Goal: Transaction & Acquisition: Purchase product/service

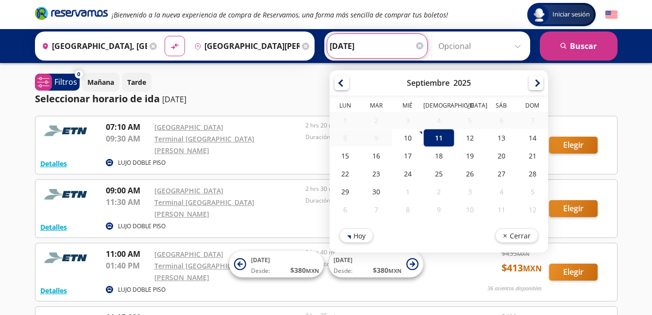
click at [357, 45] on input "[DATE]" at bounding box center [377, 46] width 95 height 24
click at [466, 140] on div "12" at bounding box center [469, 138] width 31 height 18
type input "[DATE]"
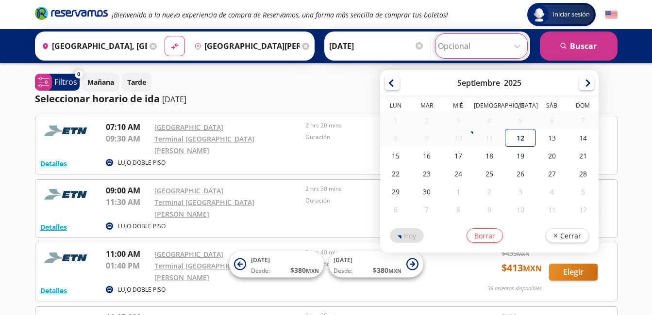
click at [517, 41] on input "Opcional" at bounding box center [481, 46] width 87 height 24
click at [520, 137] on div "12" at bounding box center [520, 138] width 31 height 18
type input "[DATE]"
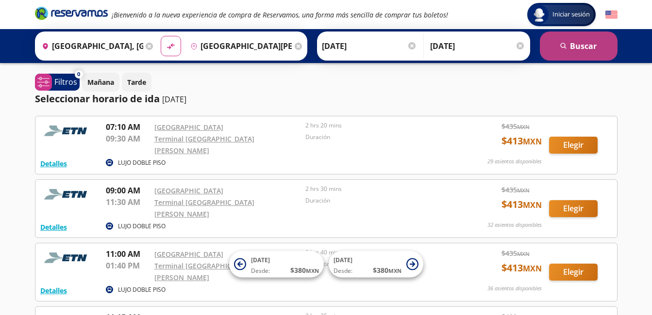
click at [588, 46] on button "search [GEOGRAPHIC_DATA]" at bounding box center [579, 46] width 78 height 29
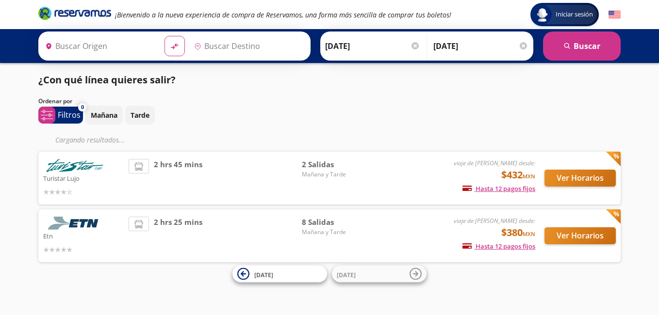
type input "[GEOGRAPHIC_DATA], [GEOGRAPHIC_DATA]"
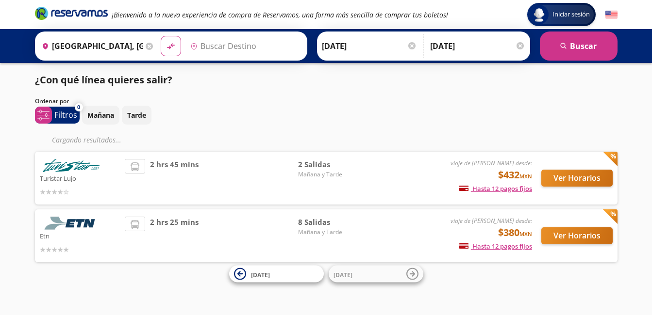
type input "[GEOGRAPHIC_DATA][PERSON_NAME], [GEOGRAPHIC_DATA]"
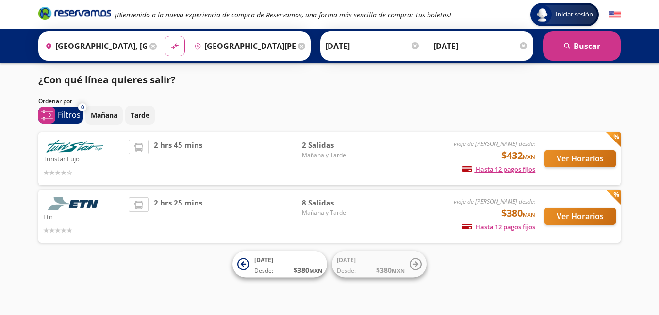
click at [564, 180] on div "Turistar Lujo viaje de [PERSON_NAME] desde: $432 MXN Hasta 12 pagos fijos Pagos…" at bounding box center [329, 158] width 582 height 53
click at [568, 161] on button "Ver Horarios" at bounding box center [580, 158] width 71 height 17
click at [571, 217] on button "Ver Horarios" at bounding box center [580, 216] width 71 height 17
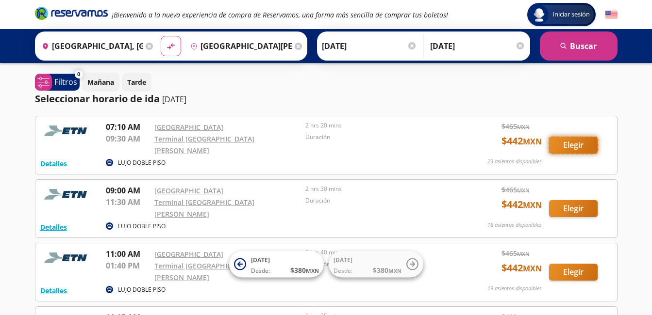
click at [579, 145] on button "Elegir" at bounding box center [573, 145] width 49 height 17
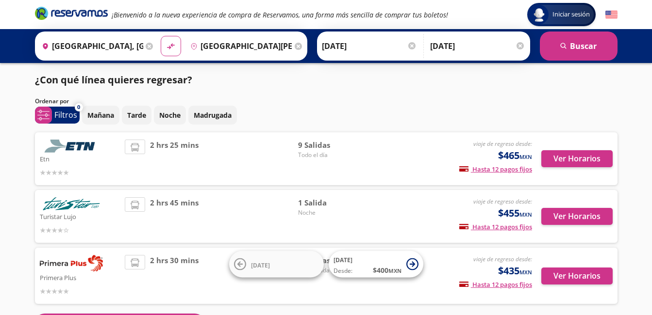
click at [639, 180] on div "Iniciar sesión Iniciar sesión ¡Bienvenido a la nueva experiencia de compra de R…" at bounding box center [326, 191] width 652 height 382
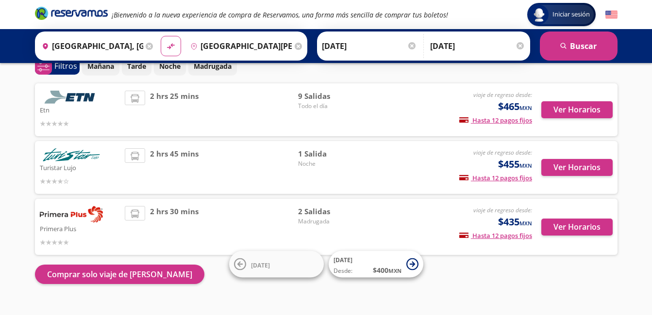
scroll to position [50, 0]
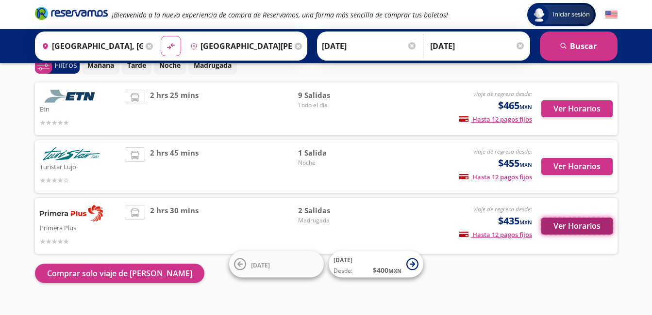
click at [576, 226] on button "Ver Horarios" at bounding box center [576, 226] width 71 height 17
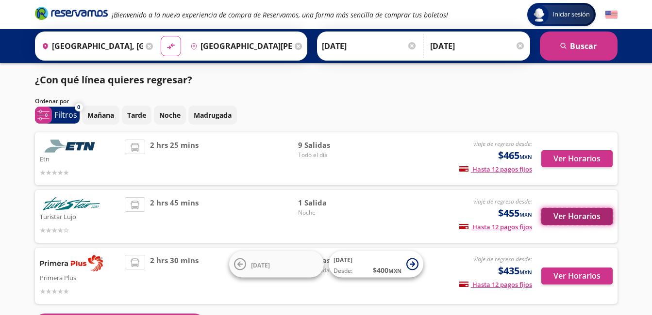
click at [584, 214] on button "Ver Horarios" at bounding box center [576, 216] width 71 height 17
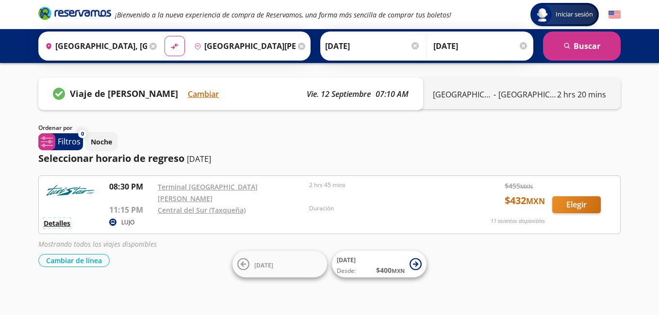
click at [58, 220] on button "Detalles" at bounding box center [57, 223] width 27 height 10
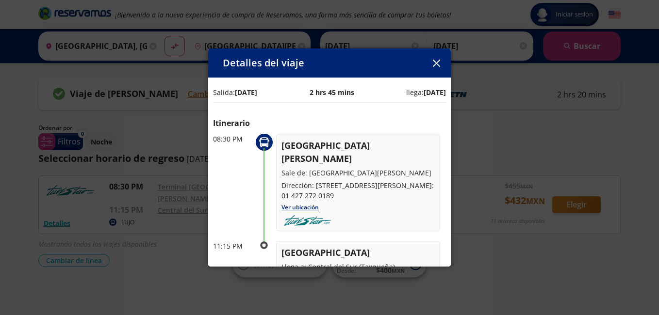
click at [439, 64] on icon "button" at bounding box center [436, 63] width 7 height 7
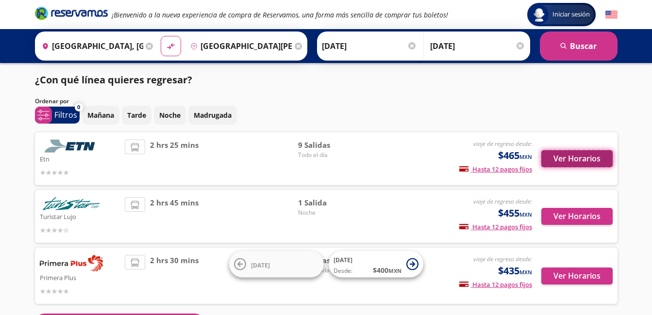
click at [579, 155] on button "Ver Horarios" at bounding box center [576, 158] width 71 height 17
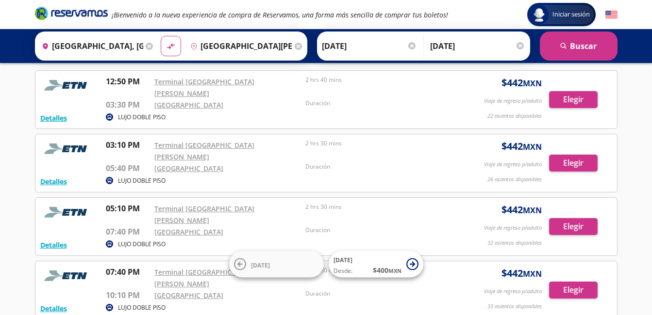
scroll to position [104, 0]
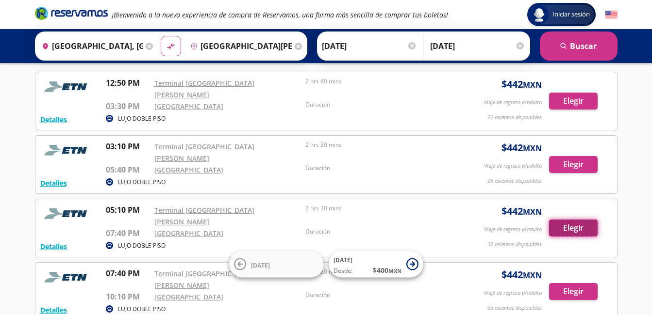
click at [571, 220] on button "Elegir" at bounding box center [573, 228] width 49 height 17
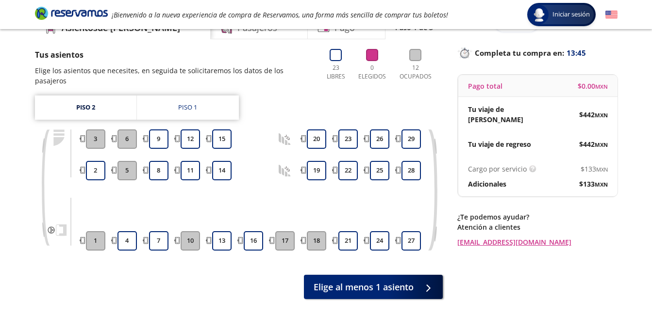
scroll to position [52, 0]
click at [289, 231] on button "17" at bounding box center [284, 240] width 19 height 19
drag, startPoint x: 289, startPoint y: 230, endPoint x: 282, endPoint y: 233, distance: 7.2
click at [282, 233] on button "17" at bounding box center [284, 240] width 19 height 19
drag, startPoint x: 282, startPoint y: 233, endPoint x: 413, endPoint y: 230, distance: 130.6
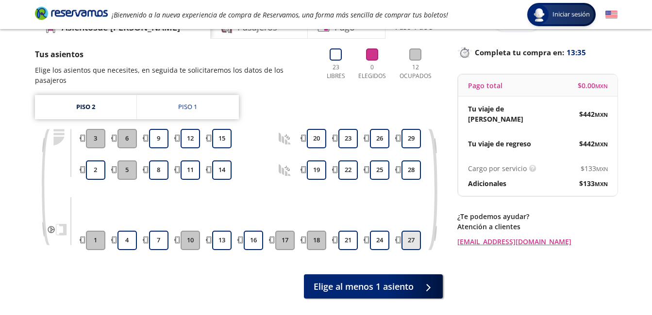
click at [413, 230] on div "1 2 3 4 5 6 7 8 9 10 11 12 13 14 15 16 17 18 19 20 21 22 23 24 25 26 27 28 29" at bounding box center [253, 189] width 340 height 121
click at [413, 231] on button "27" at bounding box center [410, 240] width 19 height 19
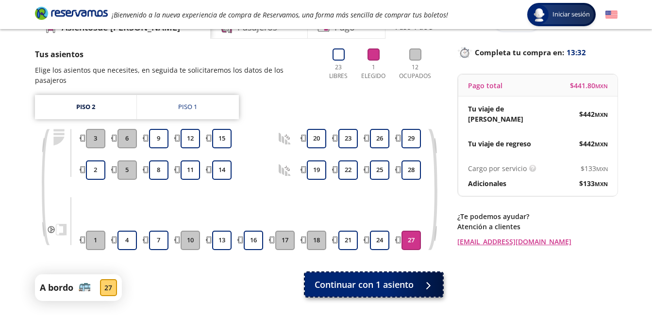
click at [396, 279] on span "Continuar con 1 asiento" at bounding box center [363, 285] width 99 height 13
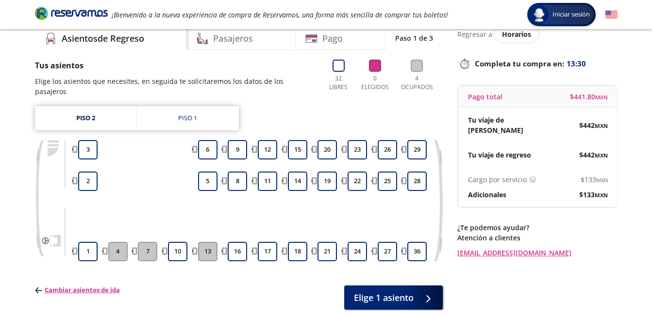
scroll to position [41, 0]
click at [418, 243] on button "36" at bounding box center [416, 251] width 19 height 19
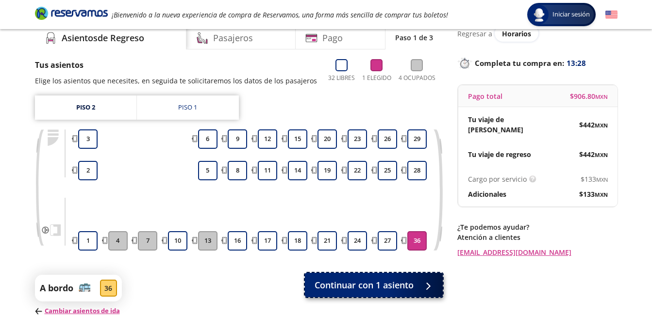
click at [378, 291] on span "Continuar con 1 asiento" at bounding box center [363, 285] width 99 height 13
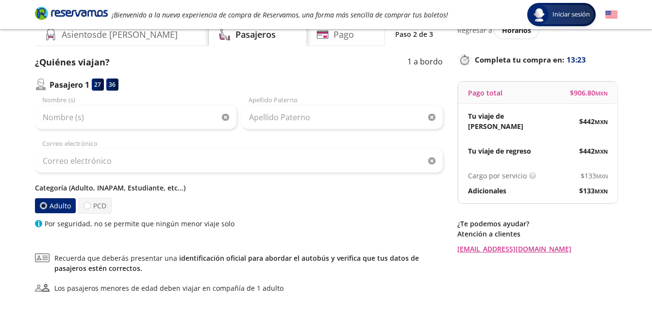
scroll to position [28, 0]
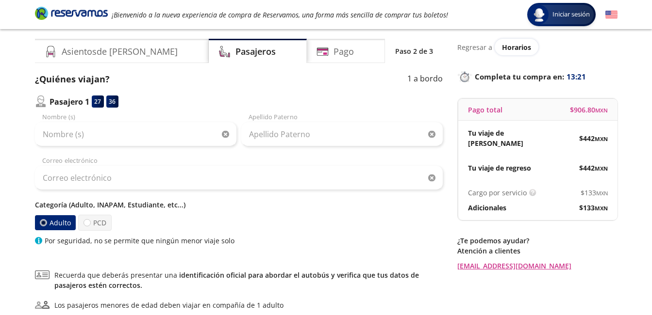
click at [44, 221] on div at bounding box center [42, 222] width 3 height 3
click at [44, 221] on input "Adulto" at bounding box center [43, 223] width 6 height 6
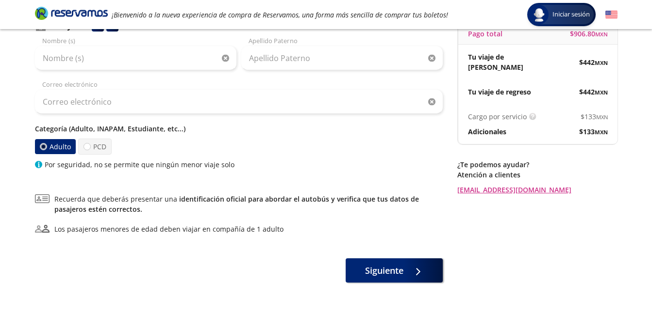
scroll to position [104, 0]
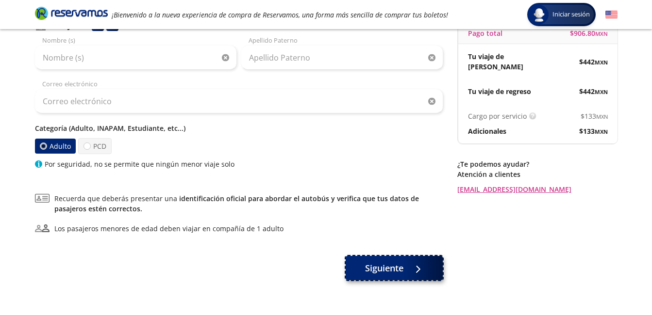
click at [387, 271] on span "Siguiente" at bounding box center [384, 268] width 38 height 13
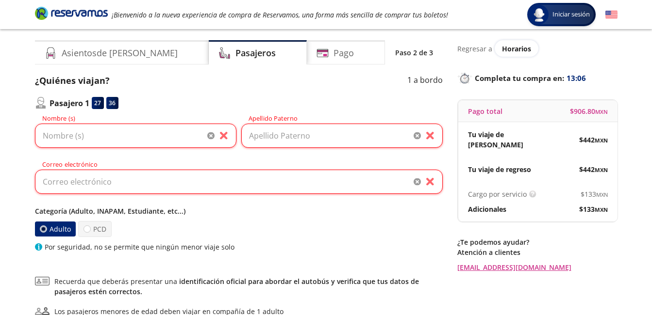
scroll to position [9, 0]
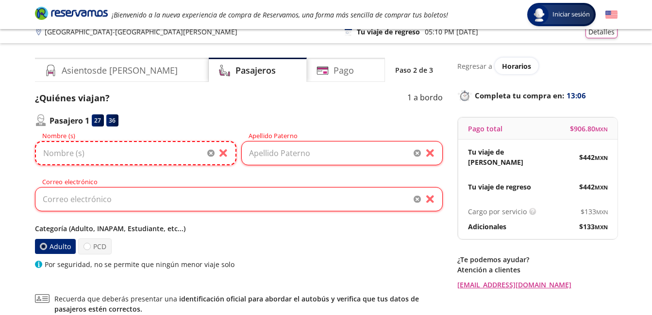
click at [164, 156] on input "Nombre (s)" at bounding box center [135, 153] width 201 height 24
type input "[PERSON_NAME]"
type input "[EMAIL_ADDRESS][DOMAIN_NAME]"
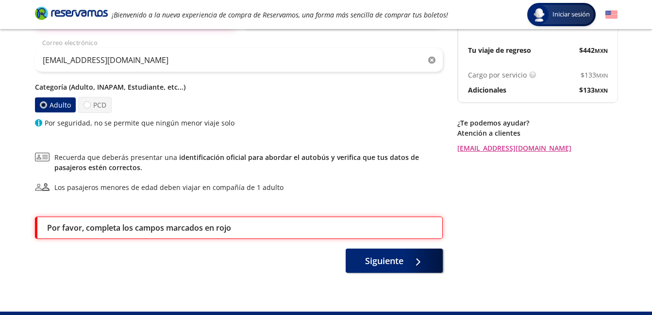
scroll to position [161, 0]
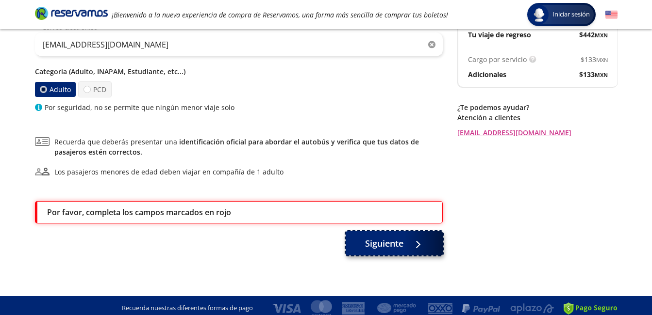
click at [374, 243] on span "Siguiente" at bounding box center [384, 243] width 38 height 13
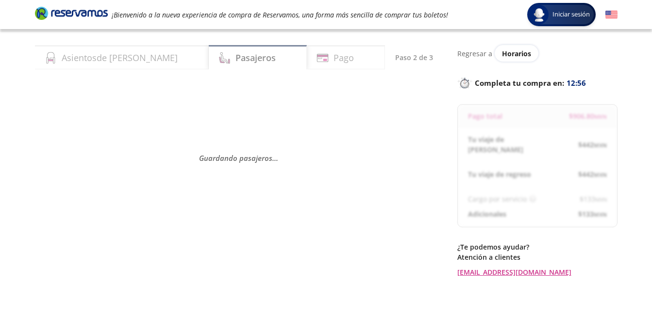
scroll to position [0, 0]
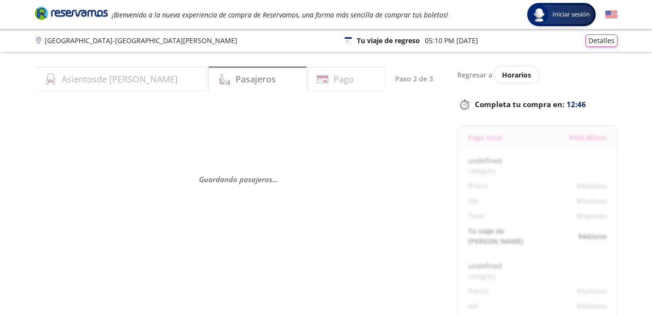
select select "MX"
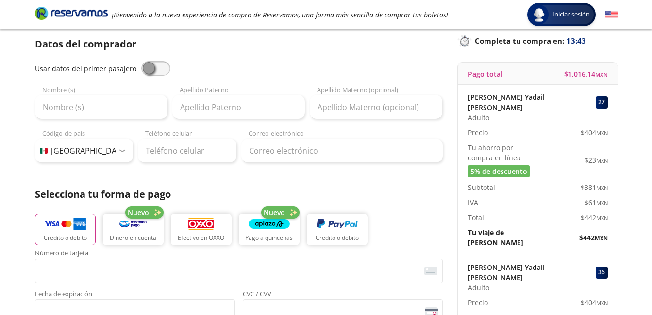
scroll to position [64, 0]
click at [157, 71] on span at bounding box center [155, 68] width 29 height 15
click at [141, 61] on input "checkbox" at bounding box center [141, 61] width 0 height 0
type input "[PERSON_NAME]"
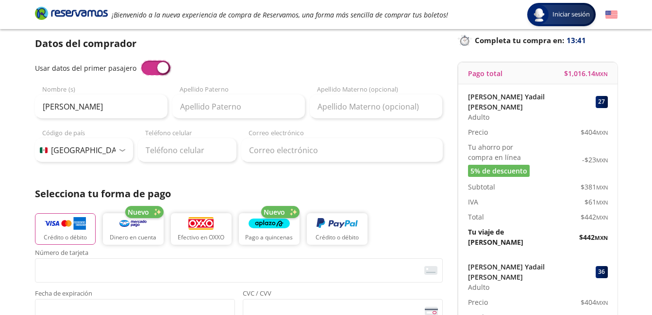
type input "[EMAIL_ADDRESS][DOMAIN_NAME]"
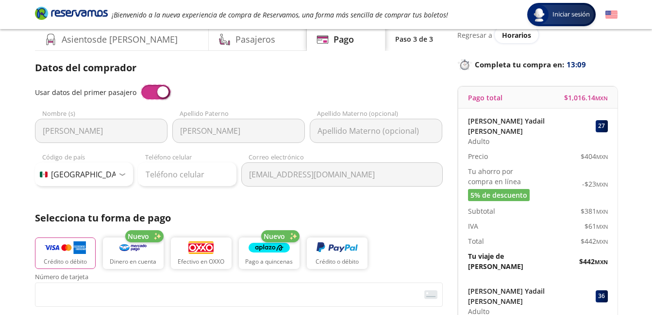
scroll to position [0, 0]
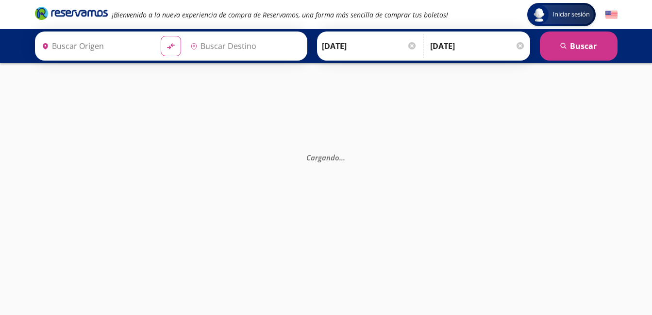
type input "[GEOGRAPHIC_DATA], [GEOGRAPHIC_DATA]"
type input "Terminal [GEOGRAPHIC_DATA][PERSON_NAME], [GEOGRAPHIC_DATA]"
